Goal: Find specific page/section: Find specific page/section

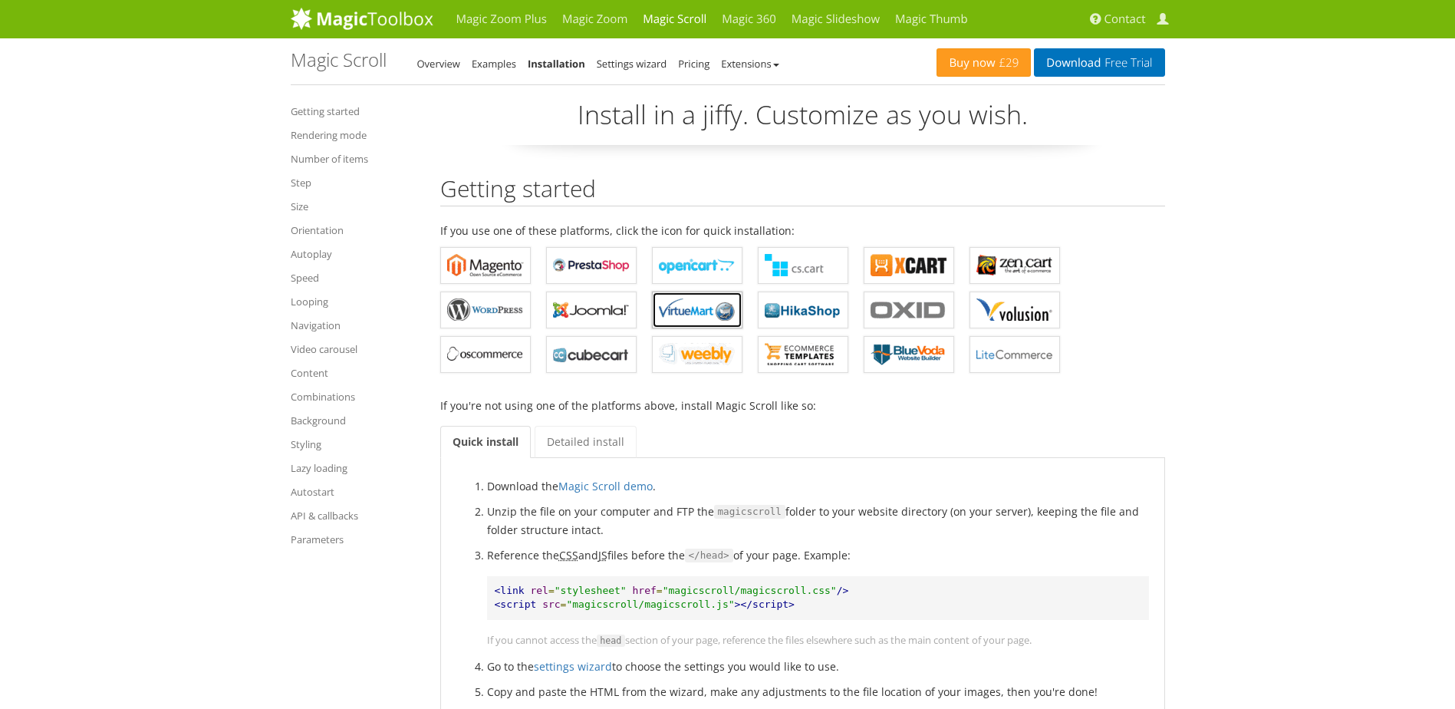
click at [700, 314] on b "Magic Scroll for VirtueMart" at bounding box center [697, 309] width 77 height 23
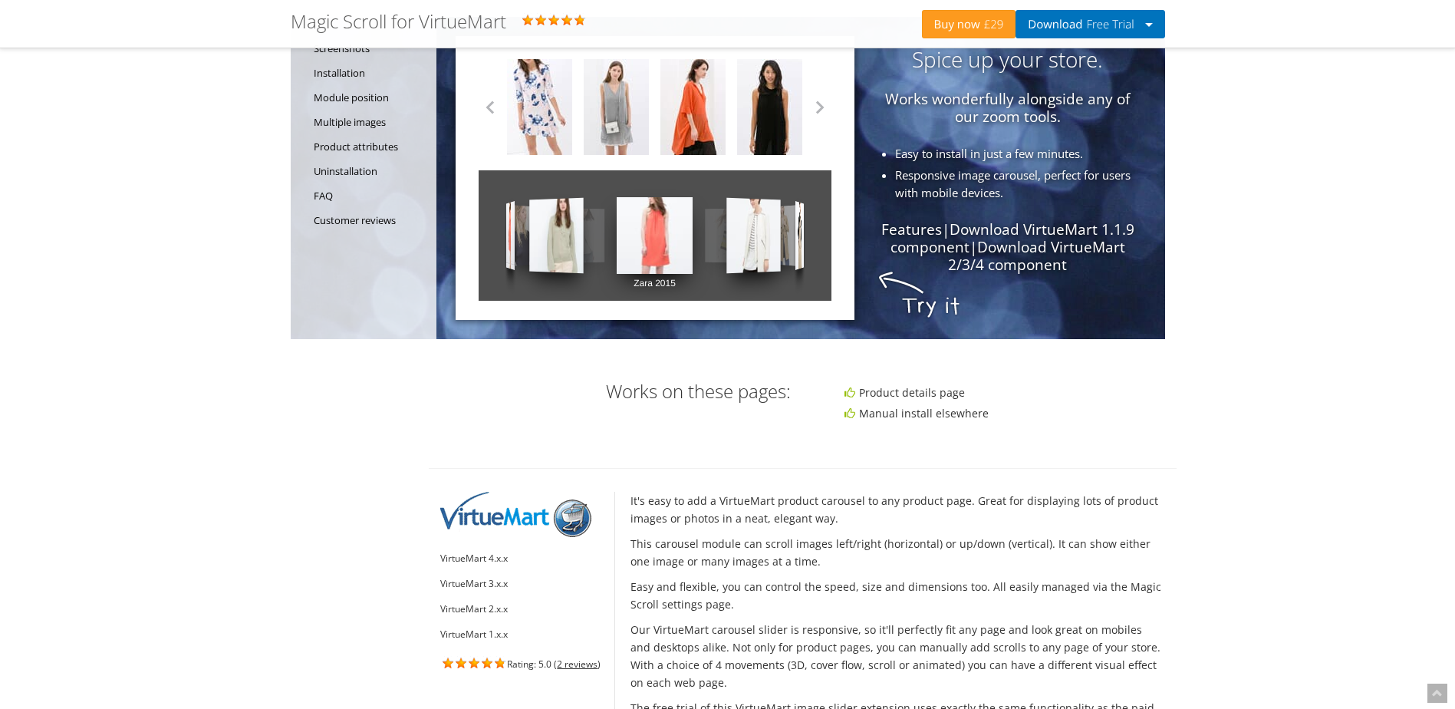
scroll to position [205, 0]
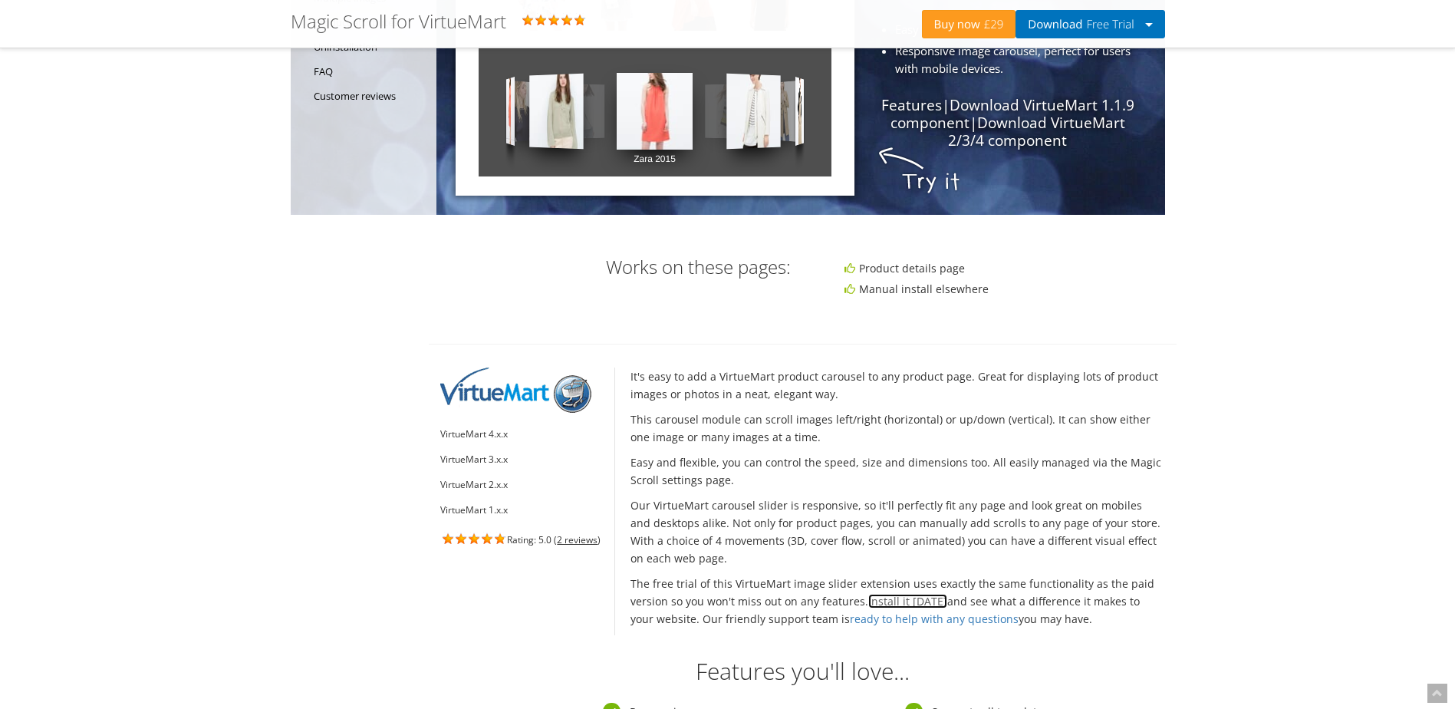
click at [910, 599] on link "Install it [DATE]" at bounding box center [907, 601] width 79 height 15
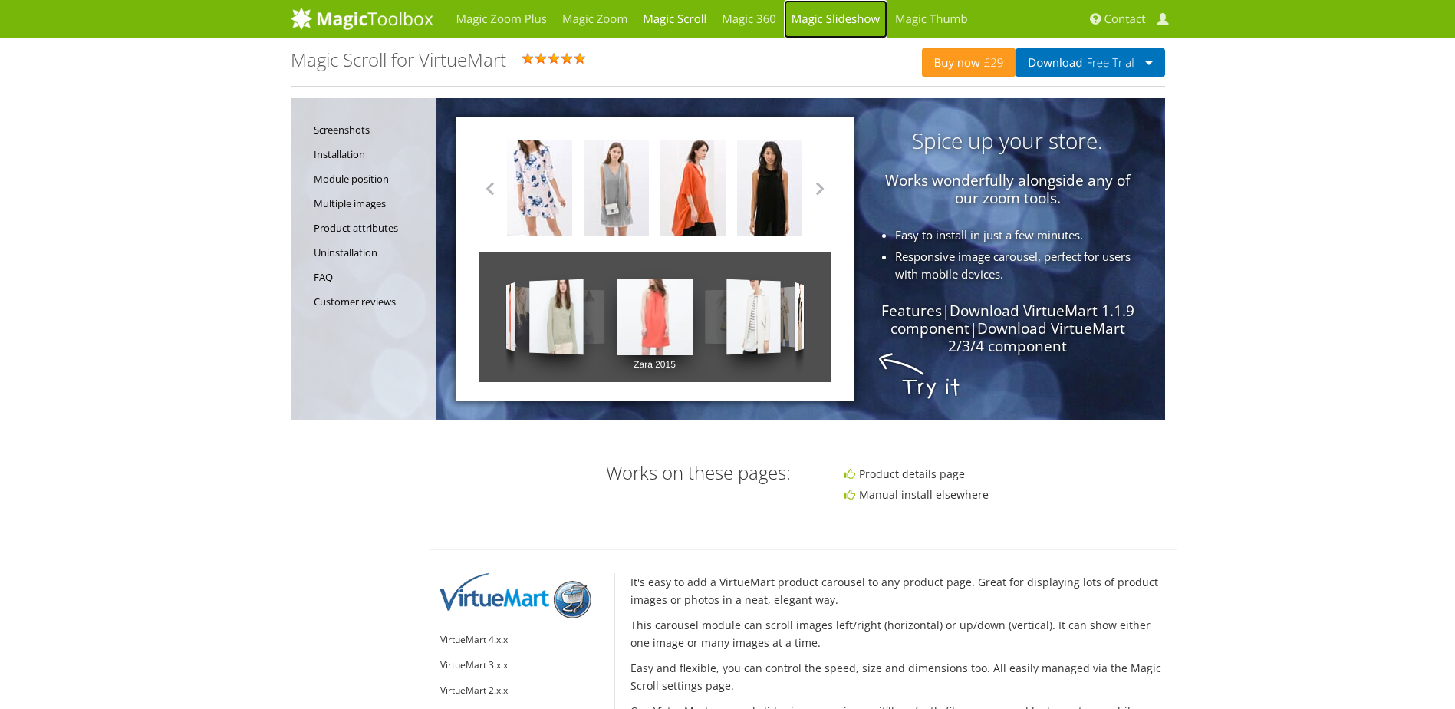
click at [816, 21] on link "Magic Slideshow" at bounding box center [836, 19] width 104 height 38
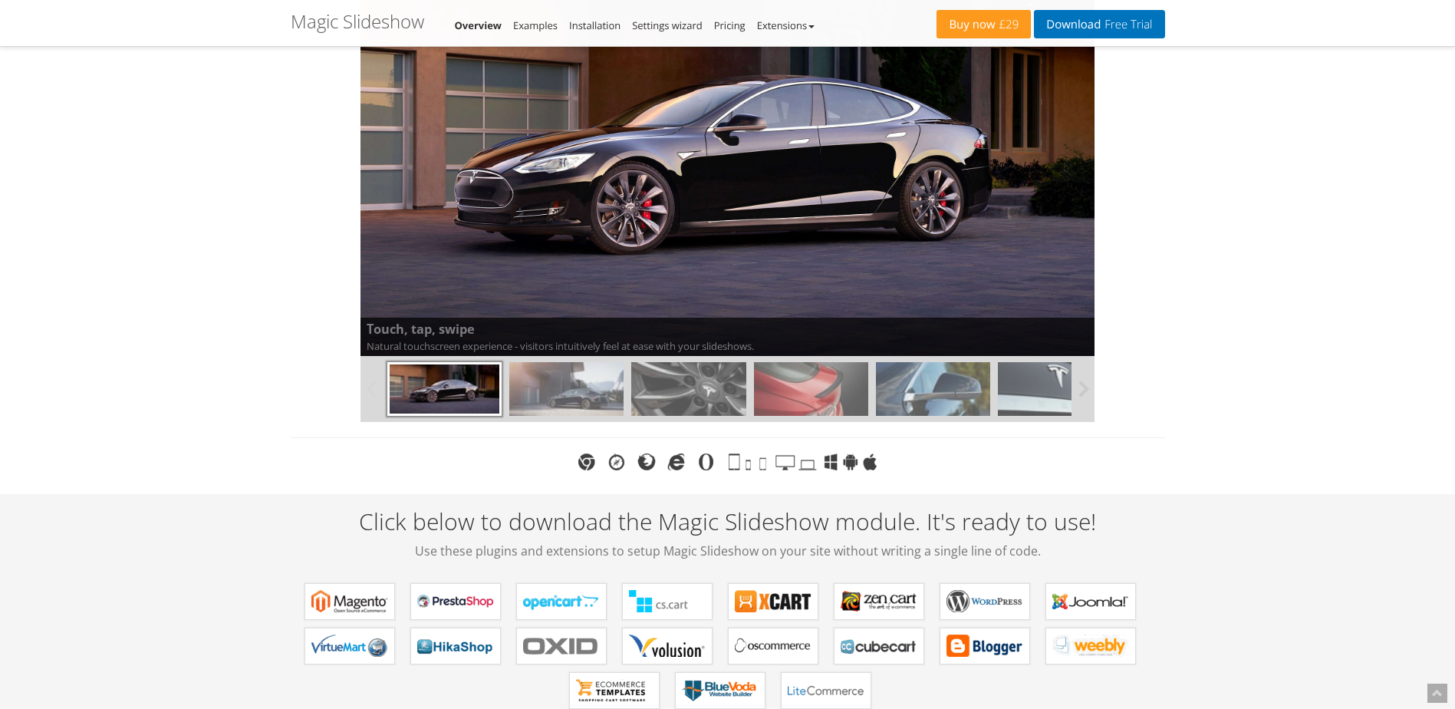
scroll to position [614, 0]
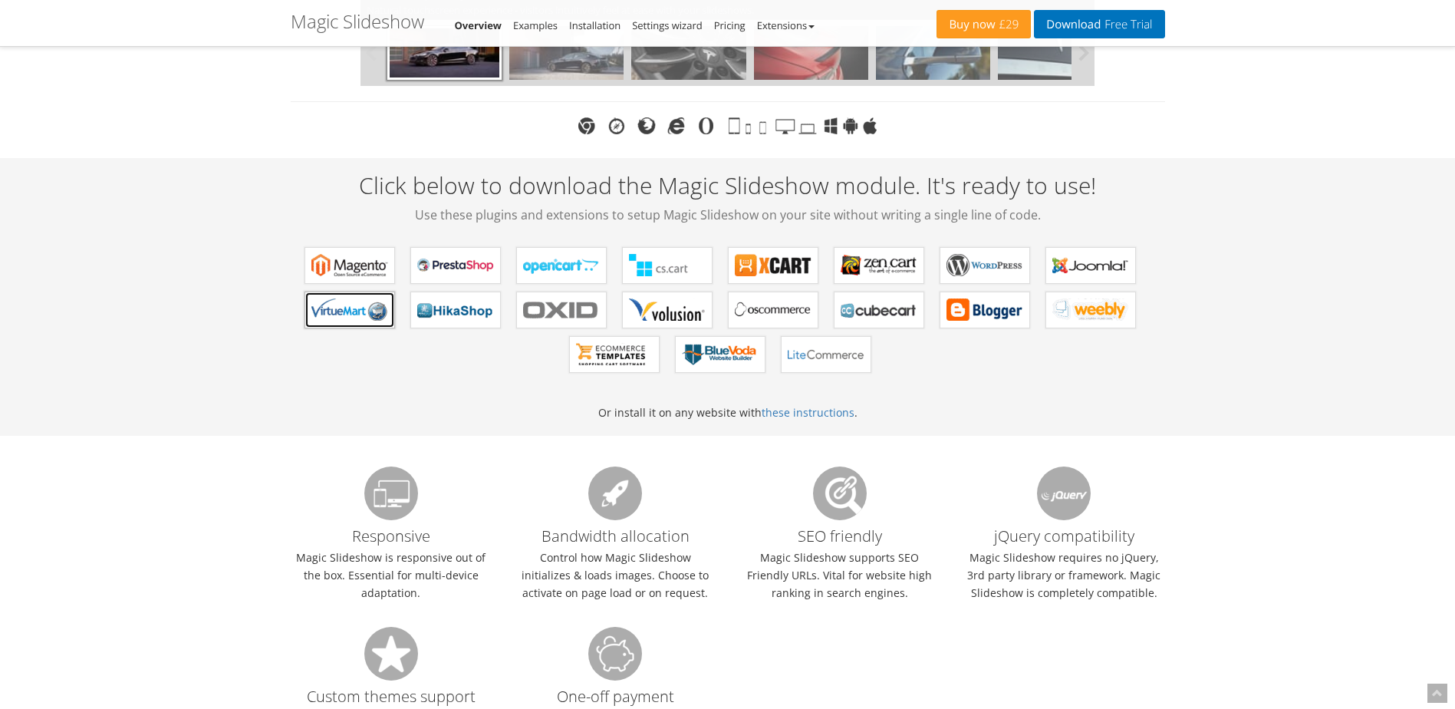
click at [357, 308] on b "Magic Slideshow for VirtueMart" at bounding box center [349, 309] width 77 height 23
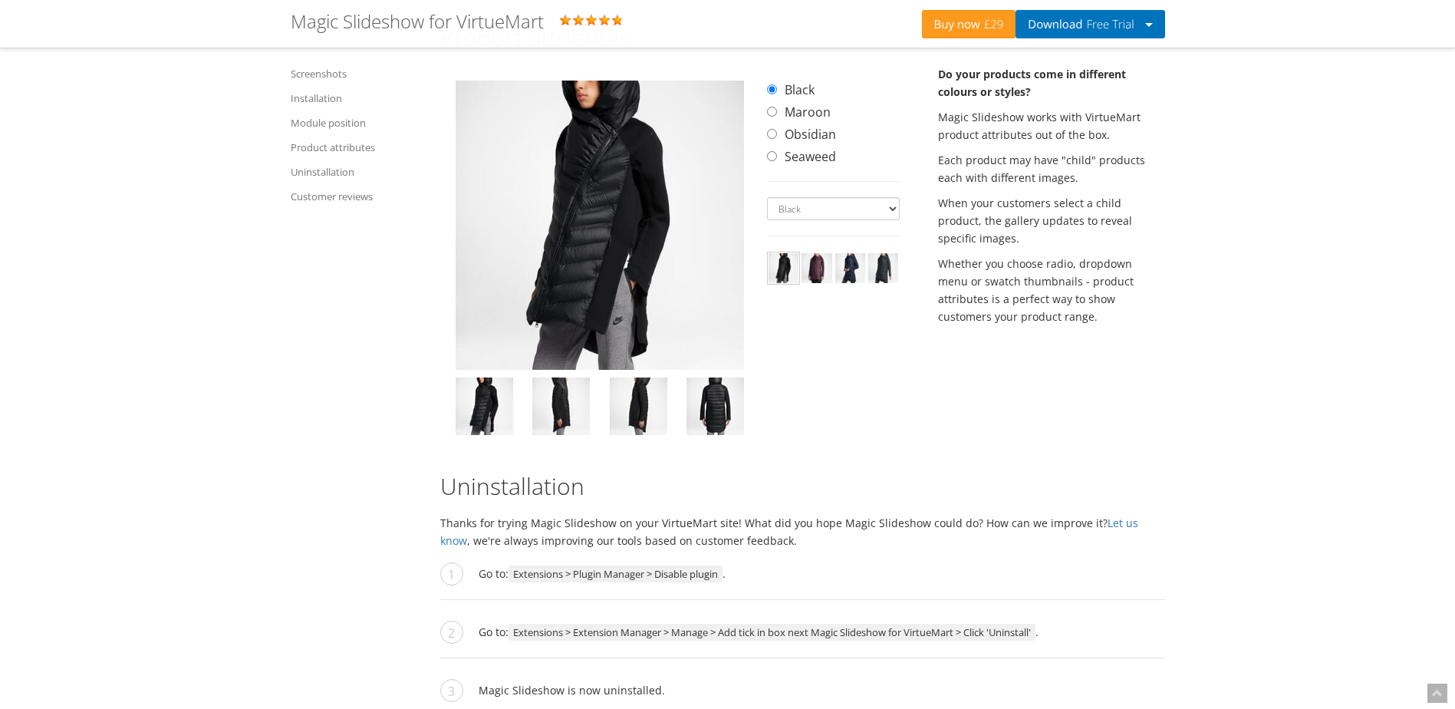
scroll to position [2046, 0]
